Goal: Task Accomplishment & Management: Manage account settings

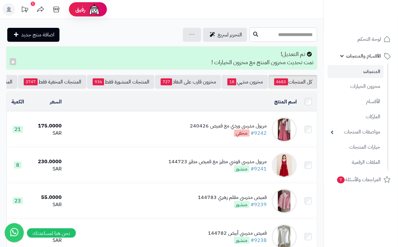
drag, startPoint x: 297, startPoint y: 31, endPoint x: 304, endPoint y: 2, distance: 30.4
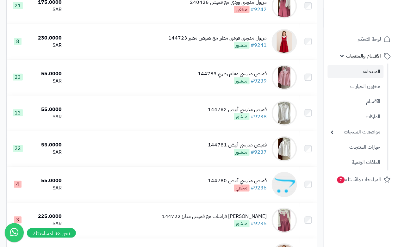
scroll to position [122, 0]
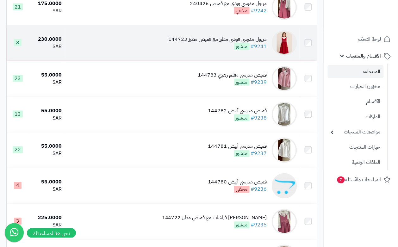
click at [244, 57] on td "[PERSON_NAME] مطرز مع قميص مطرز 144723 #9241 منشور" at bounding box center [181, 42] width 235 height 35
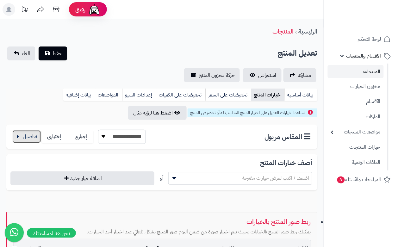
click at [26, 135] on button "button" at bounding box center [26, 136] width 28 height 13
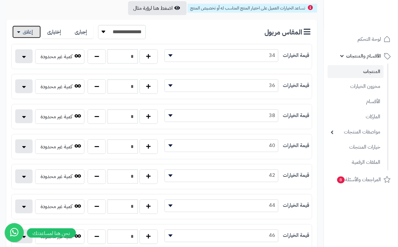
scroll to position [158, 0]
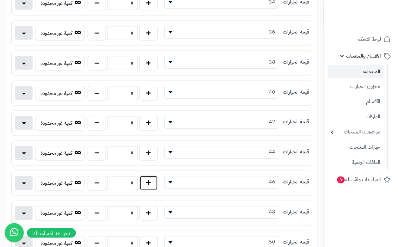
click at [154, 184] on button "button" at bounding box center [149, 183] width 18 height 15
type input "*"
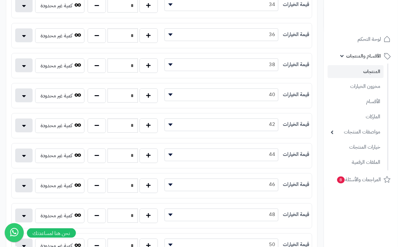
scroll to position [0, 0]
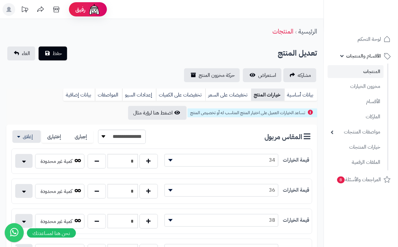
click at [122, 61] on div "**********" at bounding box center [162, 65] width 324 height 36
click at [53, 54] on span "حفظ" at bounding box center [57, 53] width 9 height 8
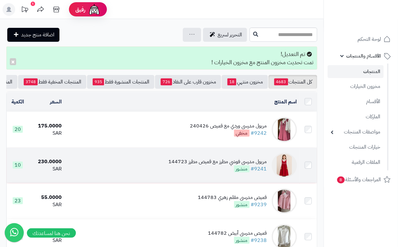
click at [192, 179] on td "[PERSON_NAME] مطرز مع قميص مطرز 144723 #9241 منشور" at bounding box center [181, 165] width 235 height 35
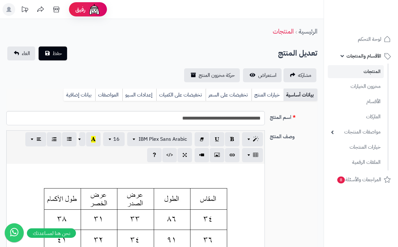
click at [266, 95] on link "خيارات المنتج" at bounding box center [268, 95] width 32 height 13
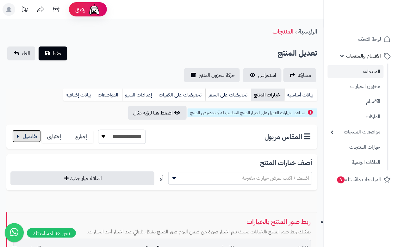
click at [31, 133] on button "button" at bounding box center [26, 136] width 28 height 13
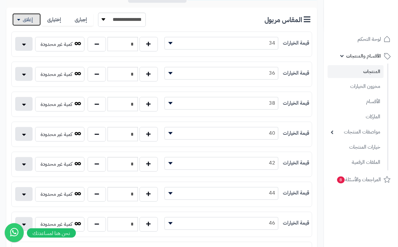
scroll to position [119, 0]
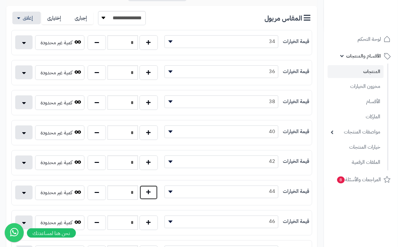
click at [153, 199] on button "button" at bounding box center [149, 192] width 18 height 15
type input "*"
click at [96, 228] on button "button" at bounding box center [97, 222] width 18 height 15
type input "*"
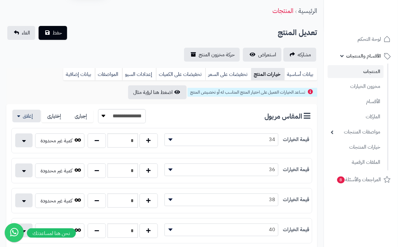
scroll to position [0, 0]
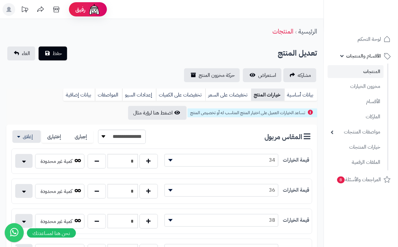
click at [92, 73] on div "مشاركه استعراض حركة مخزون المنتج" at bounding box center [161, 75] width 311 height 14
click at [57, 56] on span "حفظ" at bounding box center [57, 53] width 9 height 8
click at [53, 51] on span "حفظ" at bounding box center [57, 53] width 9 height 8
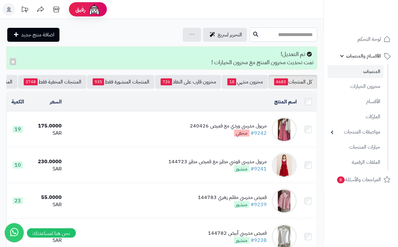
click at [297, 34] on input "text" at bounding box center [284, 35] width 68 height 14
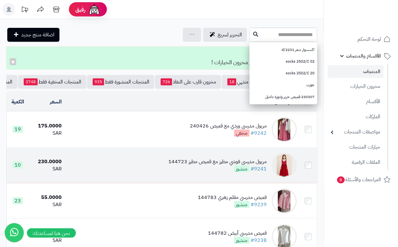
click at [185, 173] on div "[PERSON_NAME] مطرز مع قميص مطرز 144723 #9241 منشور" at bounding box center [218, 165] width 98 height 15
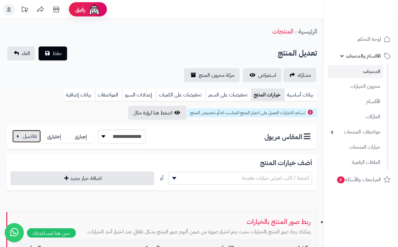
click at [26, 136] on button "button" at bounding box center [26, 136] width 28 height 13
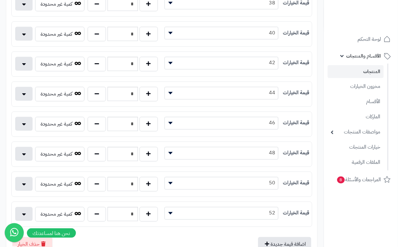
scroll to position [237, 0]
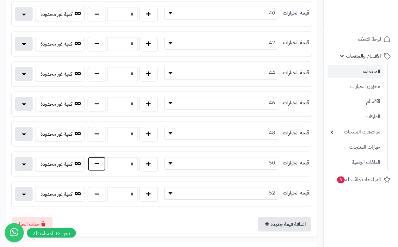
click at [102, 164] on button "button" at bounding box center [97, 164] width 18 height 15
type input "*"
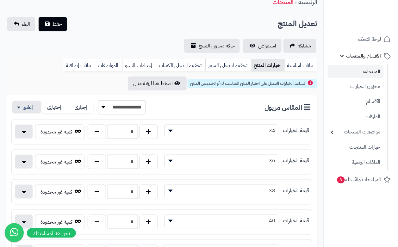
scroll to position [0, 0]
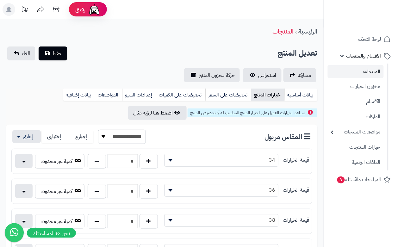
click at [112, 52] on div "تعديل المنتج حفظ الغاء" at bounding box center [161, 54] width 311 height 14
click at [60, 59] on button "حفظ" at bounding box center [53, 53] width 28 height 14
click at [55, 50] on span "حفظ" at bounding box center [57, 53] width 9 height 8
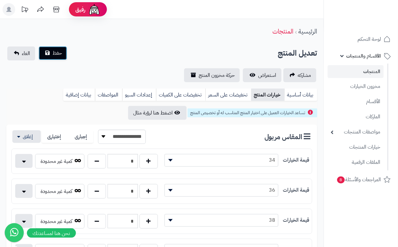
click at [55, 50] on span "حفظ" at bounding box center [57, 53] width 9 height 8
click at [97, 32] on div "الرئيسية المنتجات" at bounding box center [162, 31] width 324 height 17
click at [59, 47] on button "حفظ" at bounding box center [53, 53] width 28 height 14
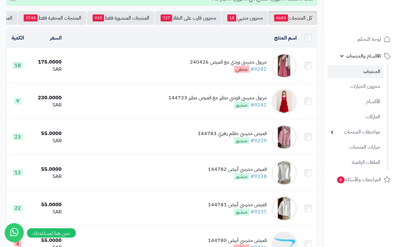
scroll to position [124, 0]
